Goal: Transaction & Acquisition: Purchase product/service

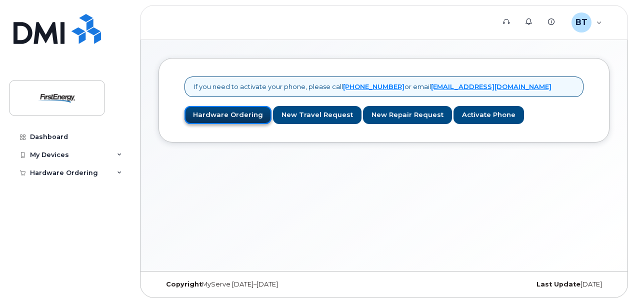
click at [227, 110] on link "Hardware Ordering" at bounding box center [227, 115] width 87 height 18
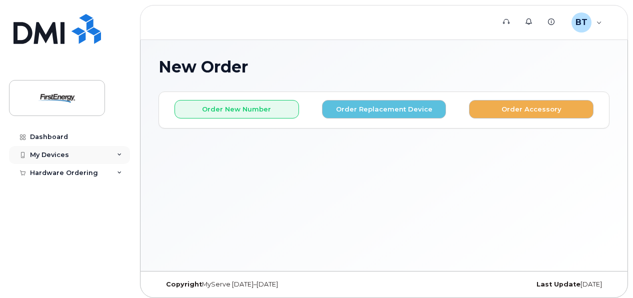
click at [121, 154] on icon at bounding box center [119, 154] width 5 height 5
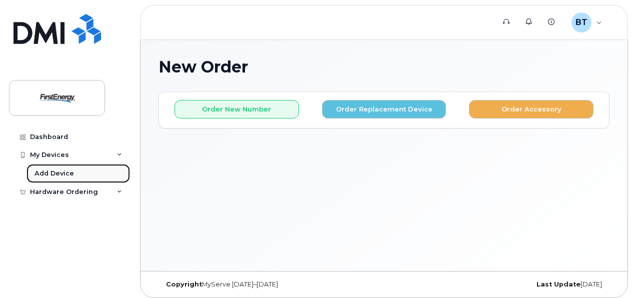
click at [61, 171] on div "Add Device" at bounding box center [53, 173] width 39 height 9
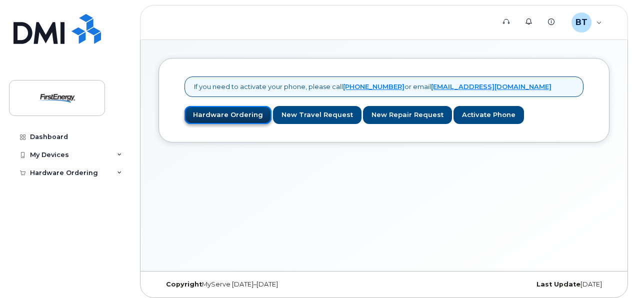
click at [221, 115] on link "Hardware Ordering" at bounding box center [227, 115] width 87 height 18
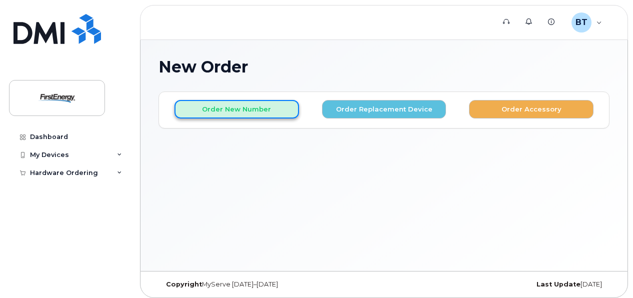
click at [238, 114] on button "Order New Number" at bounding box center [236, 109] width 124 height 18
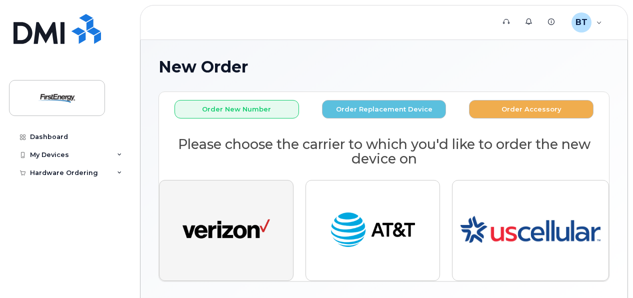
click at [230, 214] on img "button" at bounding box center [225, 230] width 87 height 45
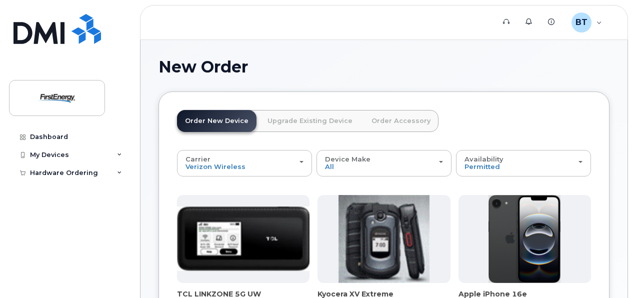
drag, startPoint x: 632, startPoint y: 65, endPoint x: 636, endPoint y: 100, distance: 35.7
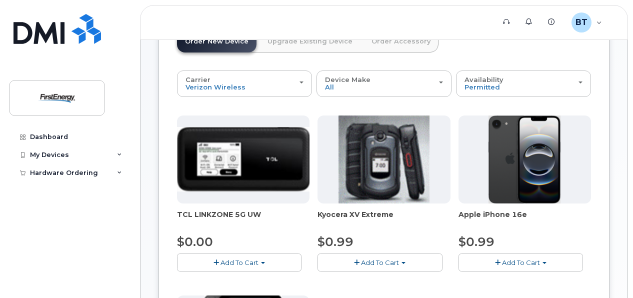
scroll to position [82, 0]
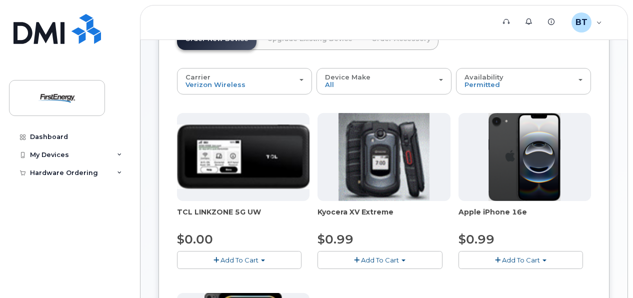
click at [526, 256] on span "Add To Cart" at bounding box center [521, 260] width 38 height 8
click at [519, 275] on link "$0.99 - 2 Year Activation" at bounding box center [511, 278] width 100 height 12
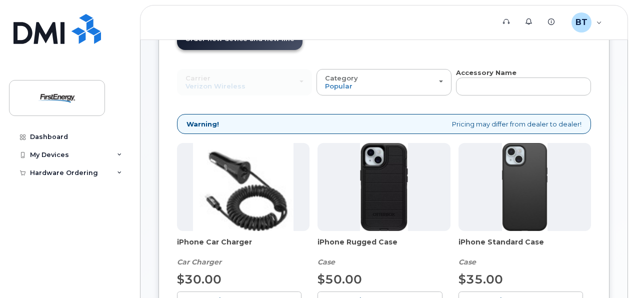
click at [255, 180] on img at bounding box center [243, 187] width 100 height 88
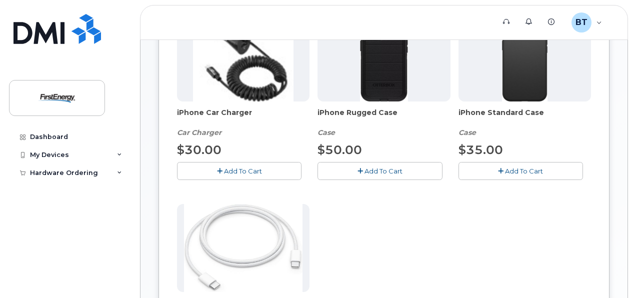
scroll to position [212, 0]
click at [228, 164] on button "Add To Cart" at bounding box center [239, 169] width 124 height 17
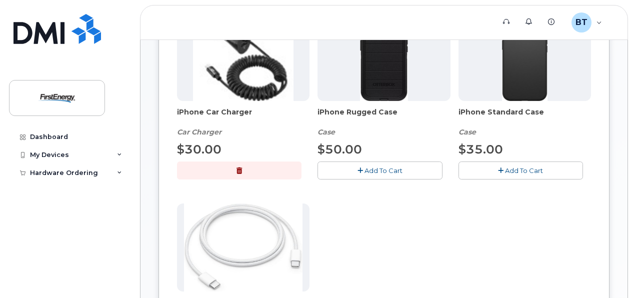
click at [535, 163] on button "Add To Cart" at bounding box center [520, 169] width 124 height 17
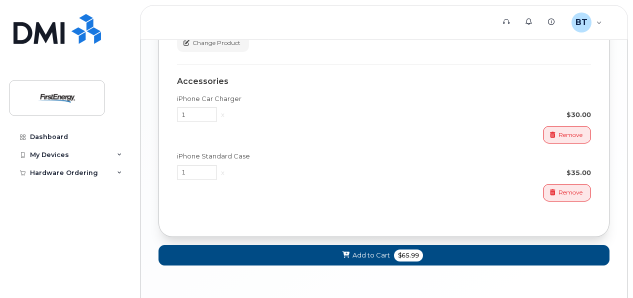
scroll to position [729, 0]
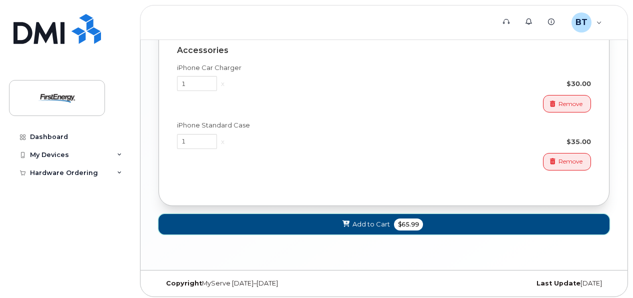
click at [358, 219] on span "Add to Cart" at bounding box center [370, 223] width 37 height 9
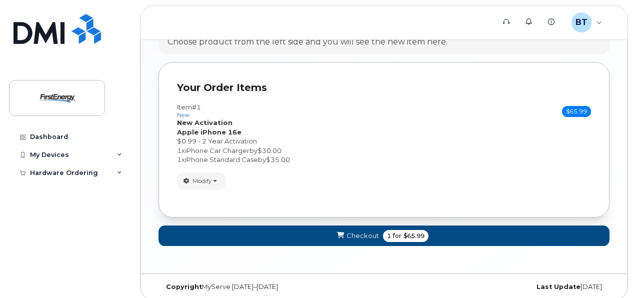
scroll to position [594, 0]
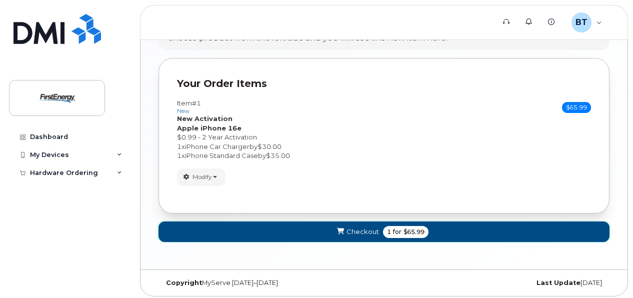
click at [358, 227] on span "Checkout" at bounding box center [362, 231] width 32 height 9
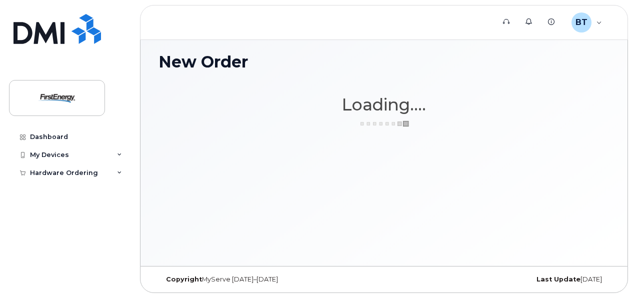
scroll to position [4, 0]
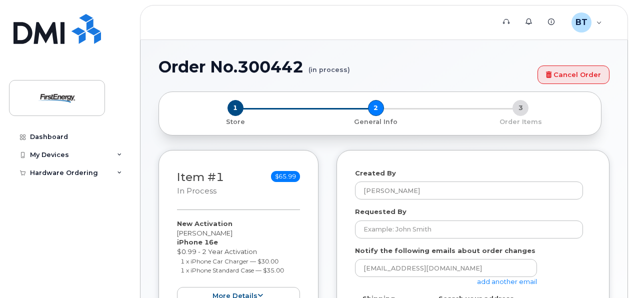
select select
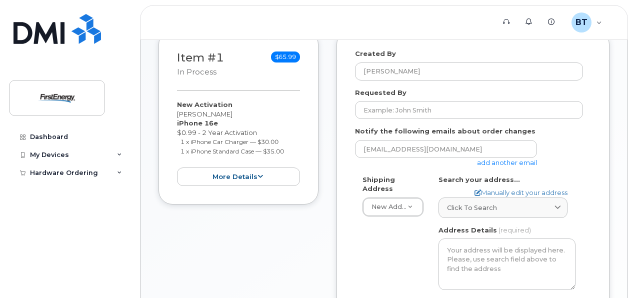
scroll to position [166, 0]
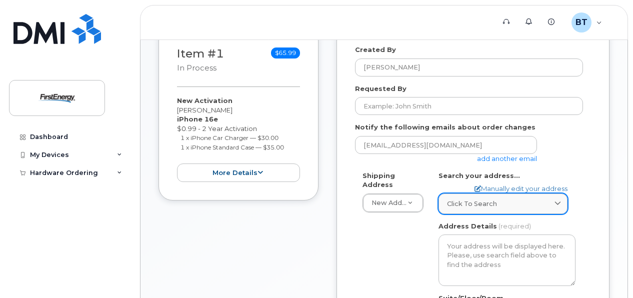
click at [554, 200] on span at bounding box center [557, 203] width 9 height 9
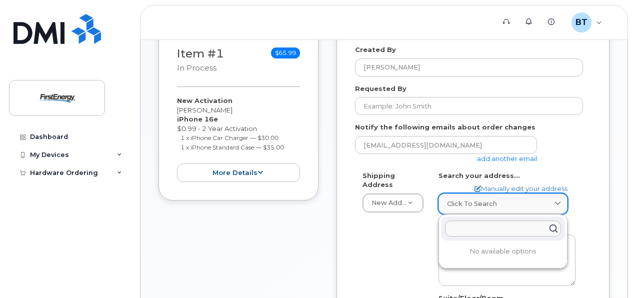
drag, startPoint x: 526, startPoint y: 201, endPoint x: 520, endPoint y: 200, distance: 6.0
click at [525, 201] on div "Click to search" at bounding box center [503, 203] width 112 height 9
click at [470, 223] on input "text" at bounding box center [503, 228] width 116 height 16
click at [459, 217] on div at bounding box center [503, 228] width 124 height 24
click at [471, 225] on input "text" at bounding box center [503, 228] width 116 height 16
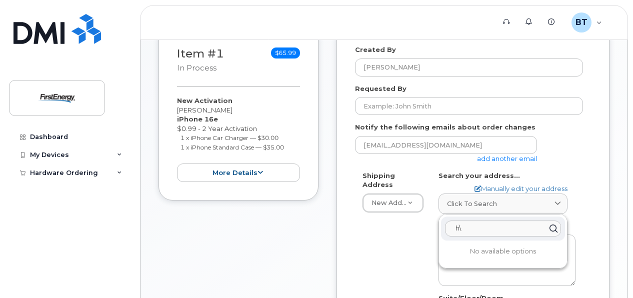
type input "h"
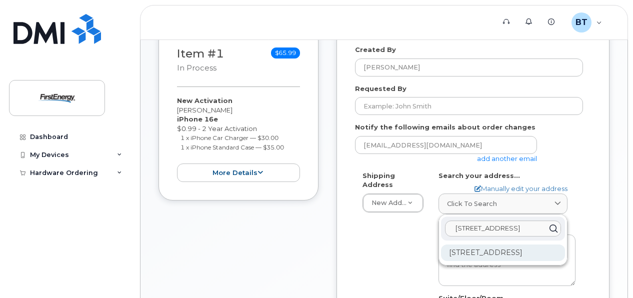
type input "175 center street, Landing NJ"
click at [472, 252] on div "175 Center St Landing NJ 07850-1110" at bounding box center [503, 252] width 124 height 16
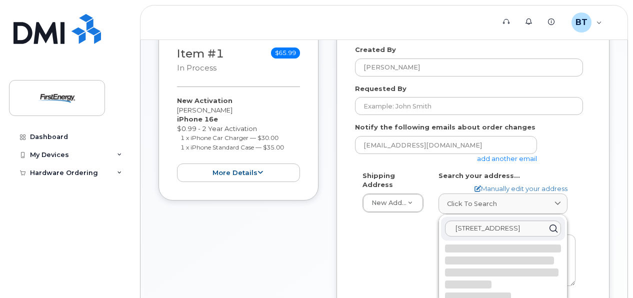
select select
type textarea "175 Center St LANDING NJ 07850-1110 UNITED STATES"
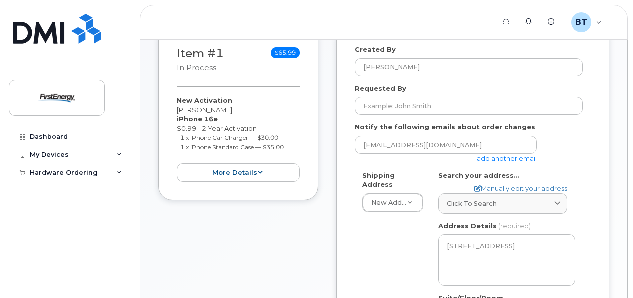
drag, startPoint x: 632, startPoint y: 189, endPoint x: 636, endPoint y: 199, distance: 11.2
click at [632, 199] on html "Support Alerts Knowledge Base BT Baggitt, Tyler Employee English Français Sign …" at bounding box center [316, 176] width 633 height 684
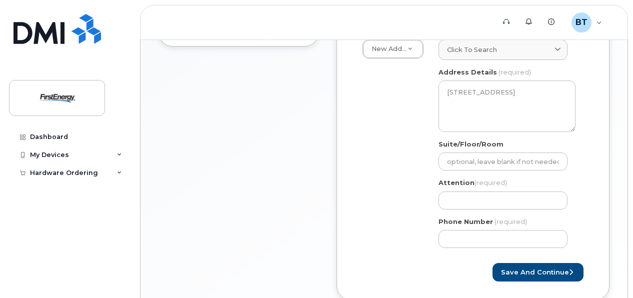
scroll to position [346, 0]
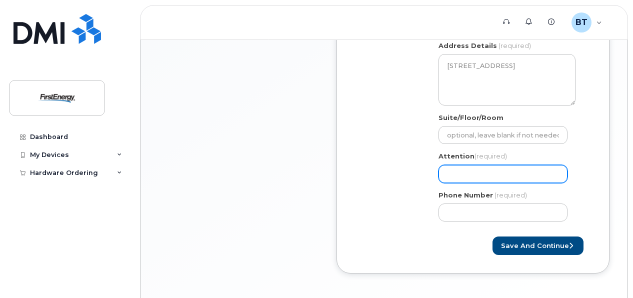
click at [481, 176] on input "Attention (required)" at bounding box center [502, 174] width 129 height 18
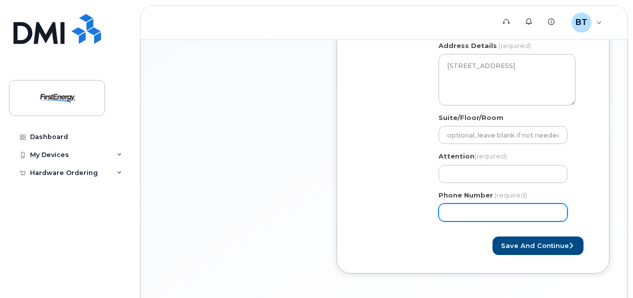
click at [483, 208] on input "Phone Number" at bounding box center [502, 212] width 129 height 18
type input "5"
type input "0"
type input "973989235"
select select
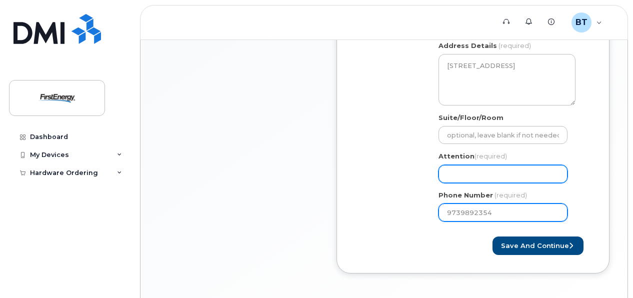
type input "9739892354"
click at [523, 173] on input "Attention (required)" at bounding box center [502, 174] width 129 height 18
select select
type input "t"
select select
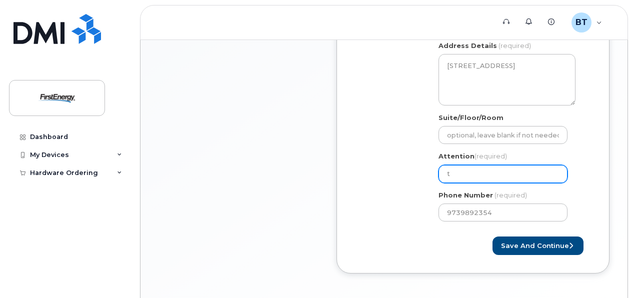
type input "ty"
select select
type input "tyl"
select select
type input "tylo"
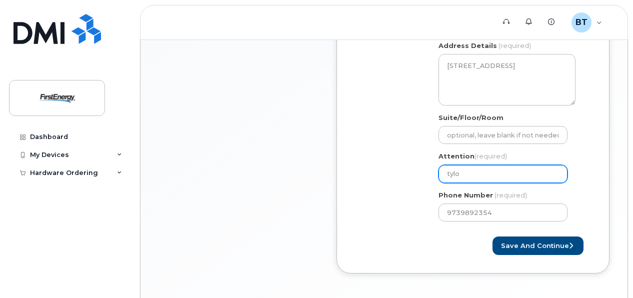
select select
type input "tyloe"
select select
type input "tyloer"
select select
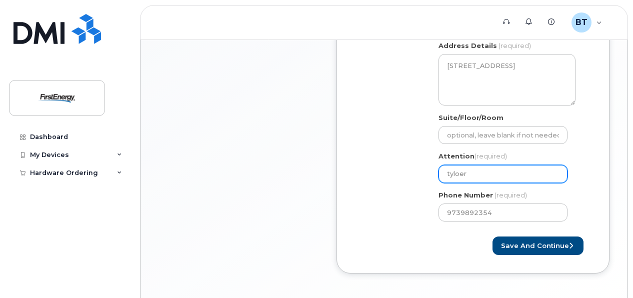
type input "tyloe"
select select
type input "tylo"
select select
type input "tyl"
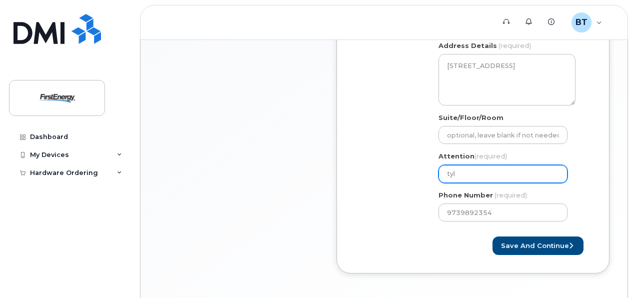
select select
type input "tyle"
select select
type input "tyler"
select select
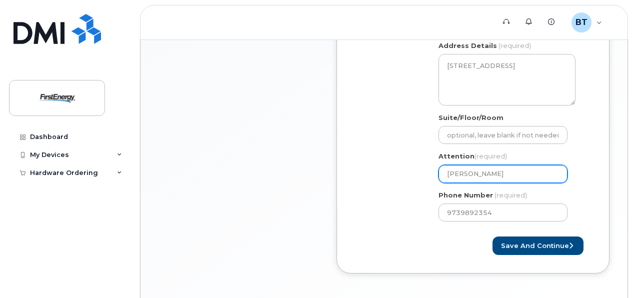
type input "tyler b"
select select
type input "tyler ba"
select select
type input "tyler bag"
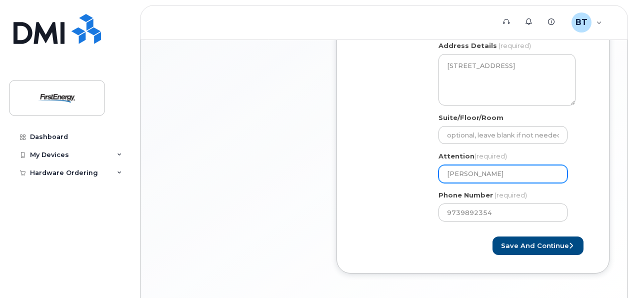
select select
type input "tyler bagg"
select select
type input "tyler baggi"
select select
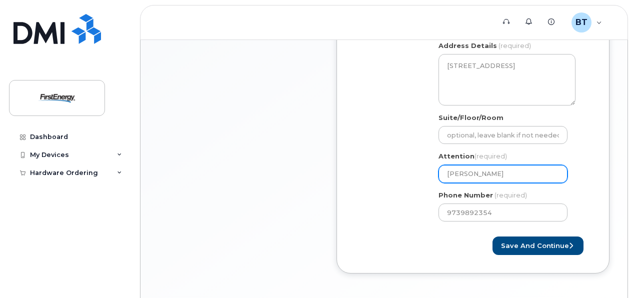
type input "tyler baggit"
select select
type input "tyler baggitt"
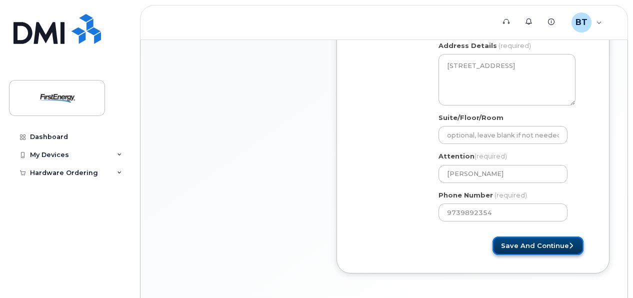
click at [558, 239] on button "Save and Continue" at bounding box center [537, 245] width 91 height 18
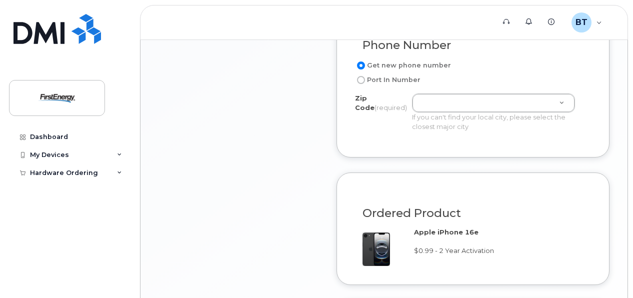
scroll to position [611, 0]
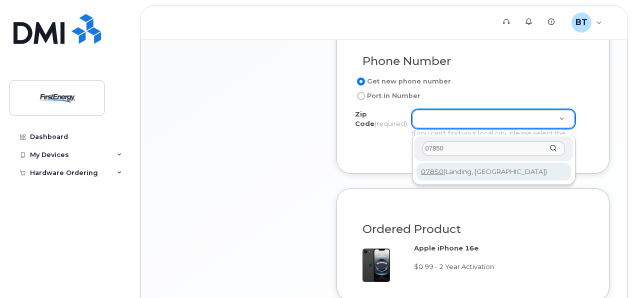
type input "07850"
type input "07850 (Landing, NJ)"
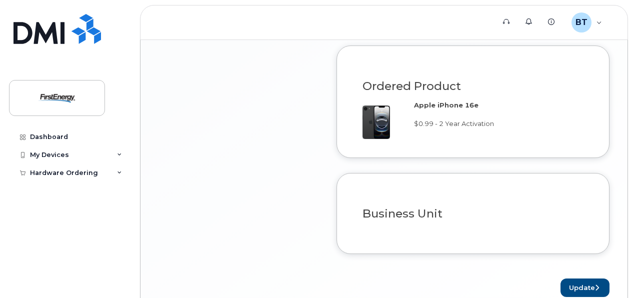
scroll to position [807, 0]
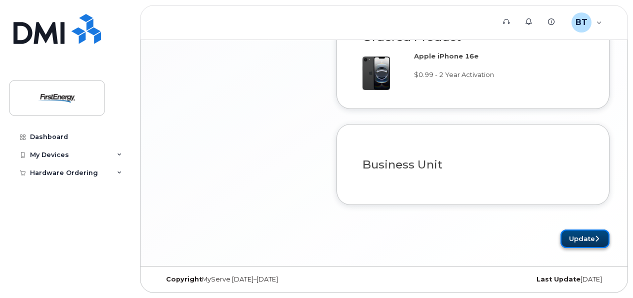
click at [578, 241] on button "Update" at bounding box center [584, 238] width 49 height 18
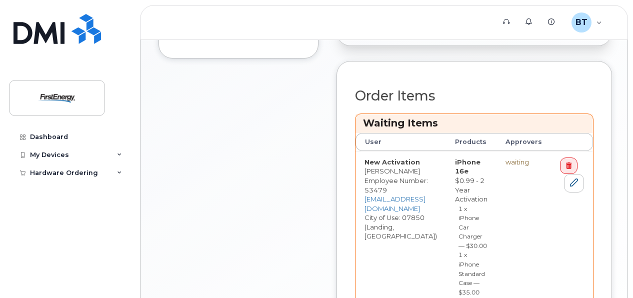
scroll to position [476, 0]
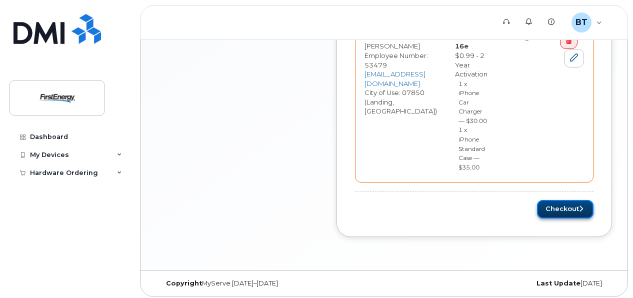
click at [593, 204] on button "Checkout" at bounding box center [565, 209] width 56 height 18
